Goal: Information Seeking & Learning: Learn about a topic

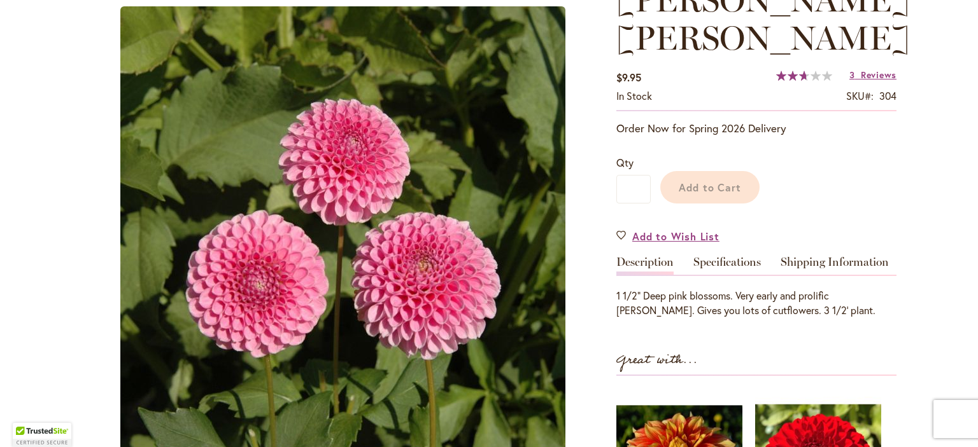
scroll to position [206, 0]
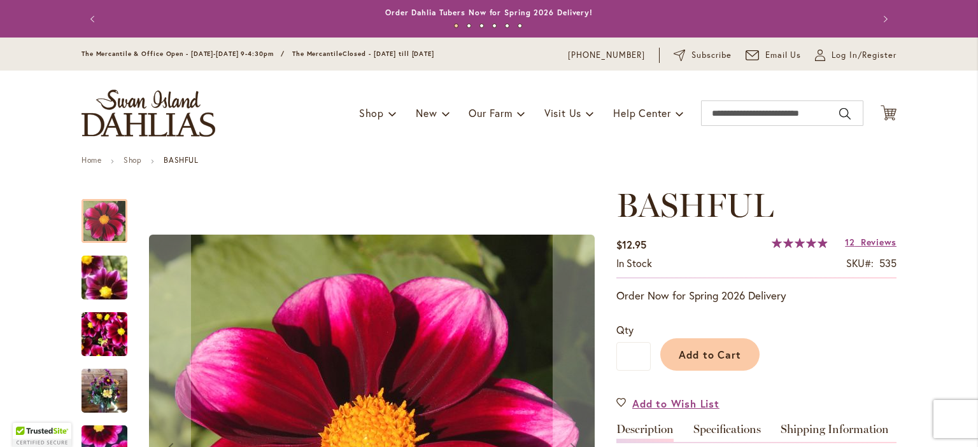
scroll to position [255, 0]
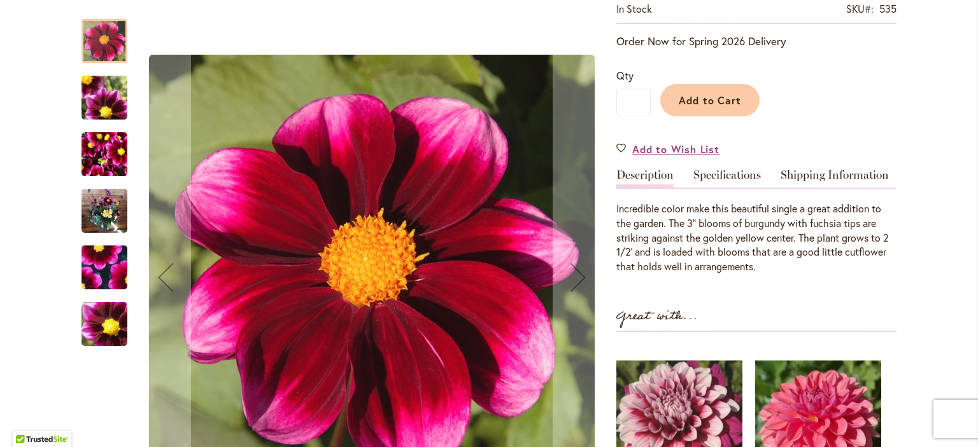
click at [94, 272] on img "BASHFUL" at bounding box center [105, 267] width 92 height 85
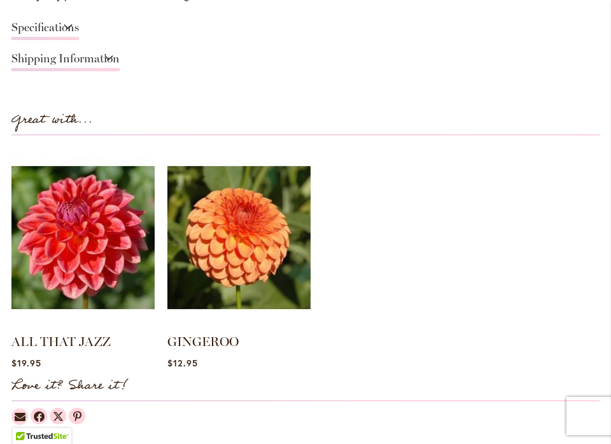
scroll to position [1067, 0]
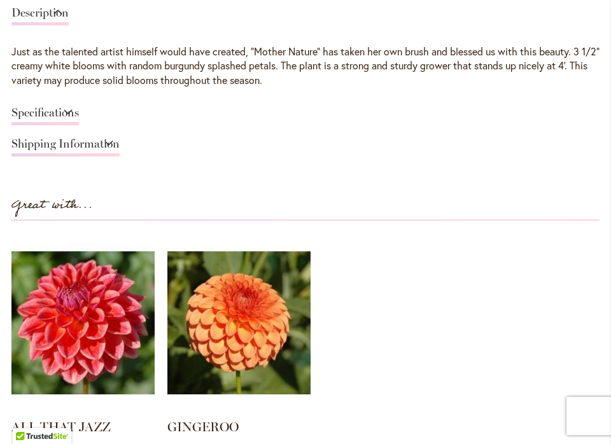
click at [53, 125] on link "Specifications" at bounding box center [44, 116] width 67 height 18
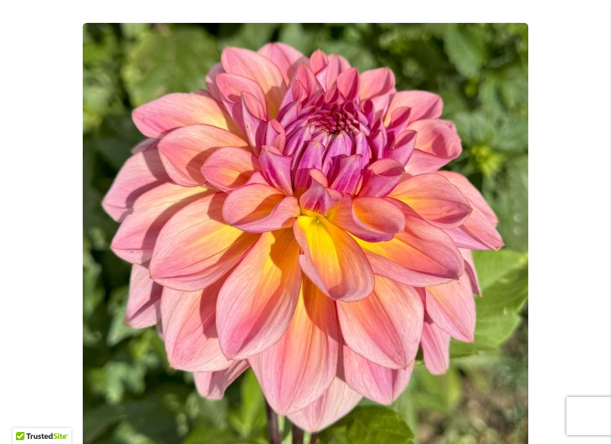
scroll to position [122, 0]
